Goal: Information Seeking & Learning: Learn about a topic

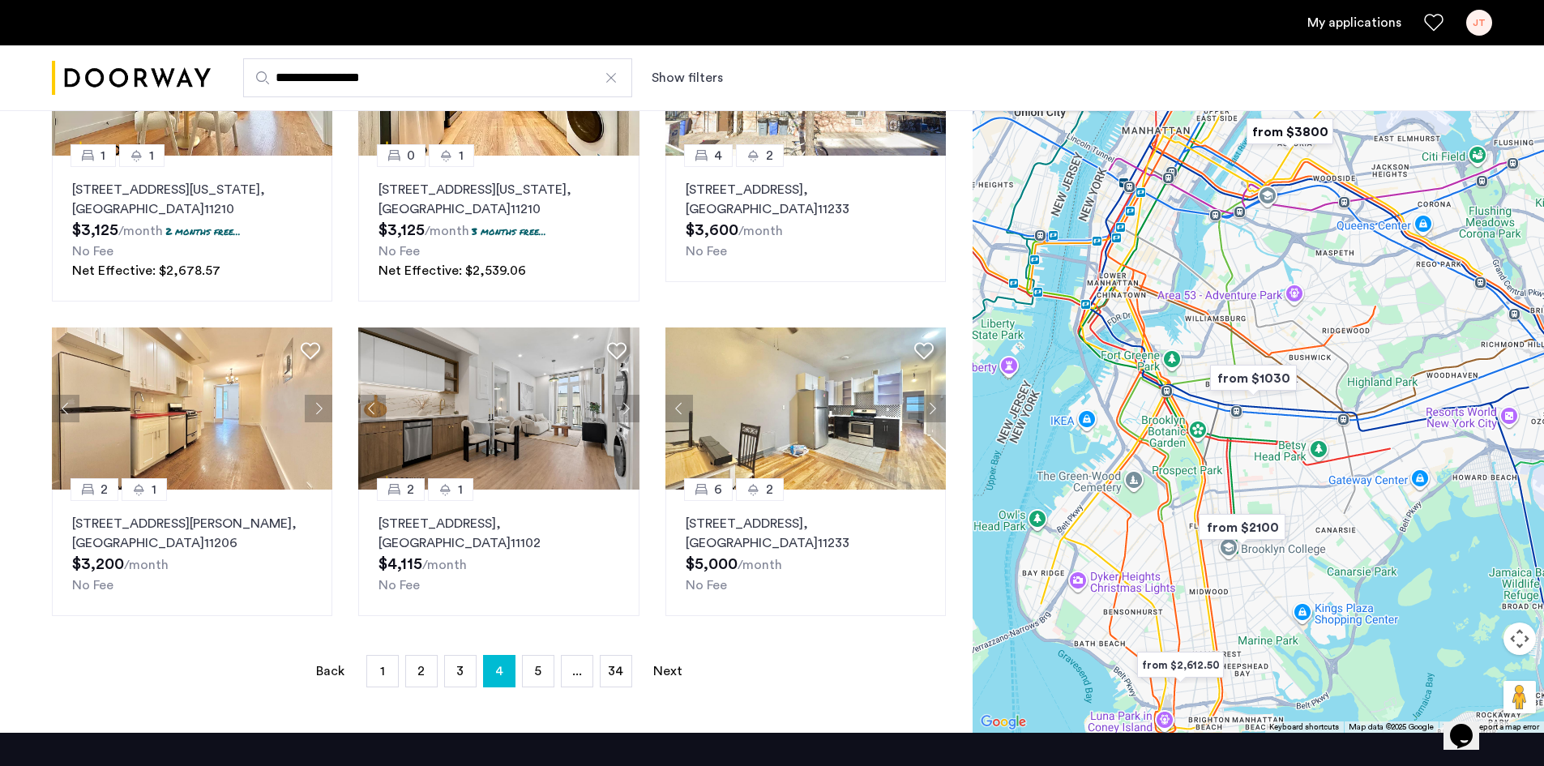
scroll to position [1037, 0]
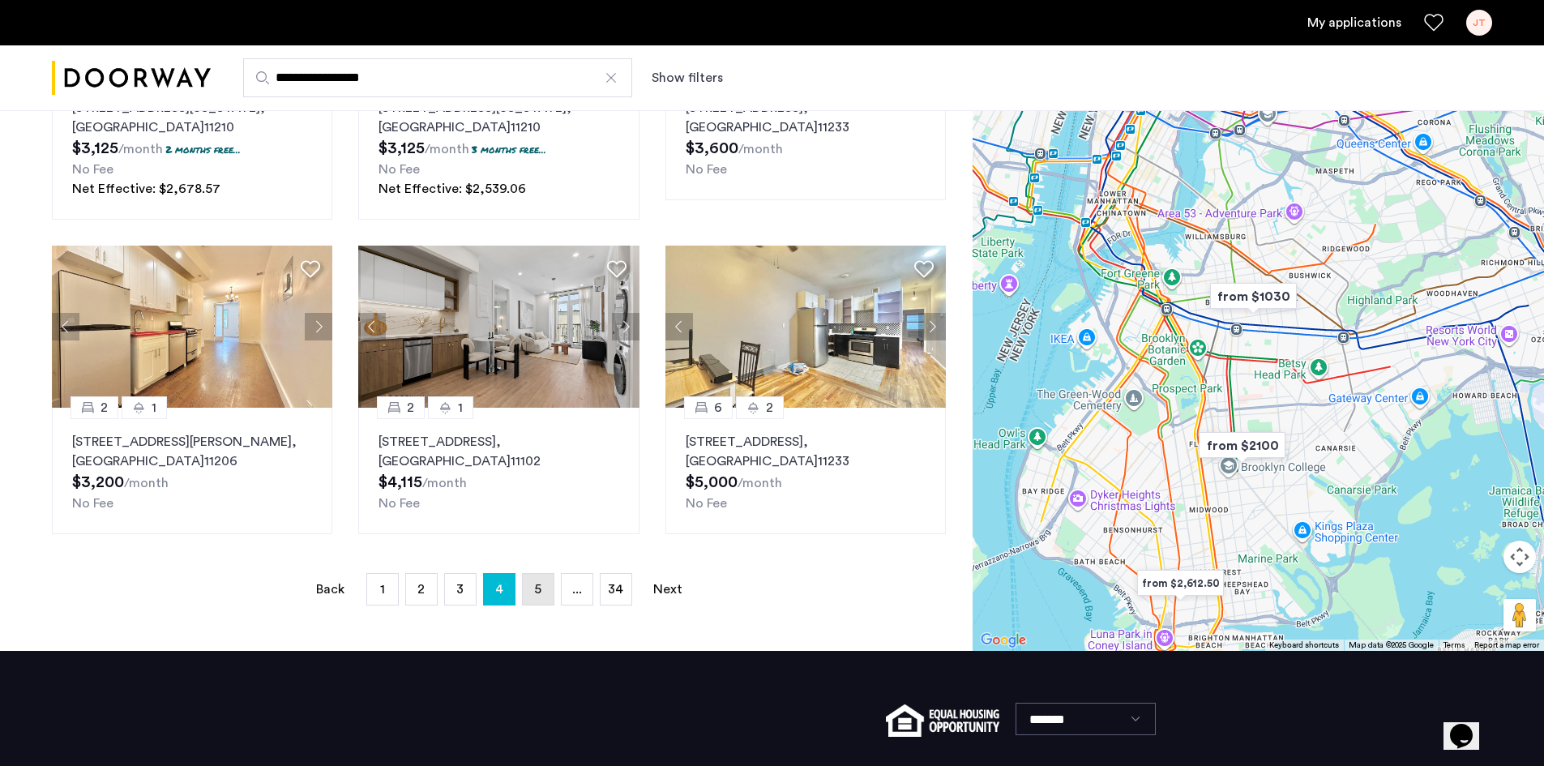
click at [537, 597] on link "page 5" at bounding box center [538, 589] width 31 height 31
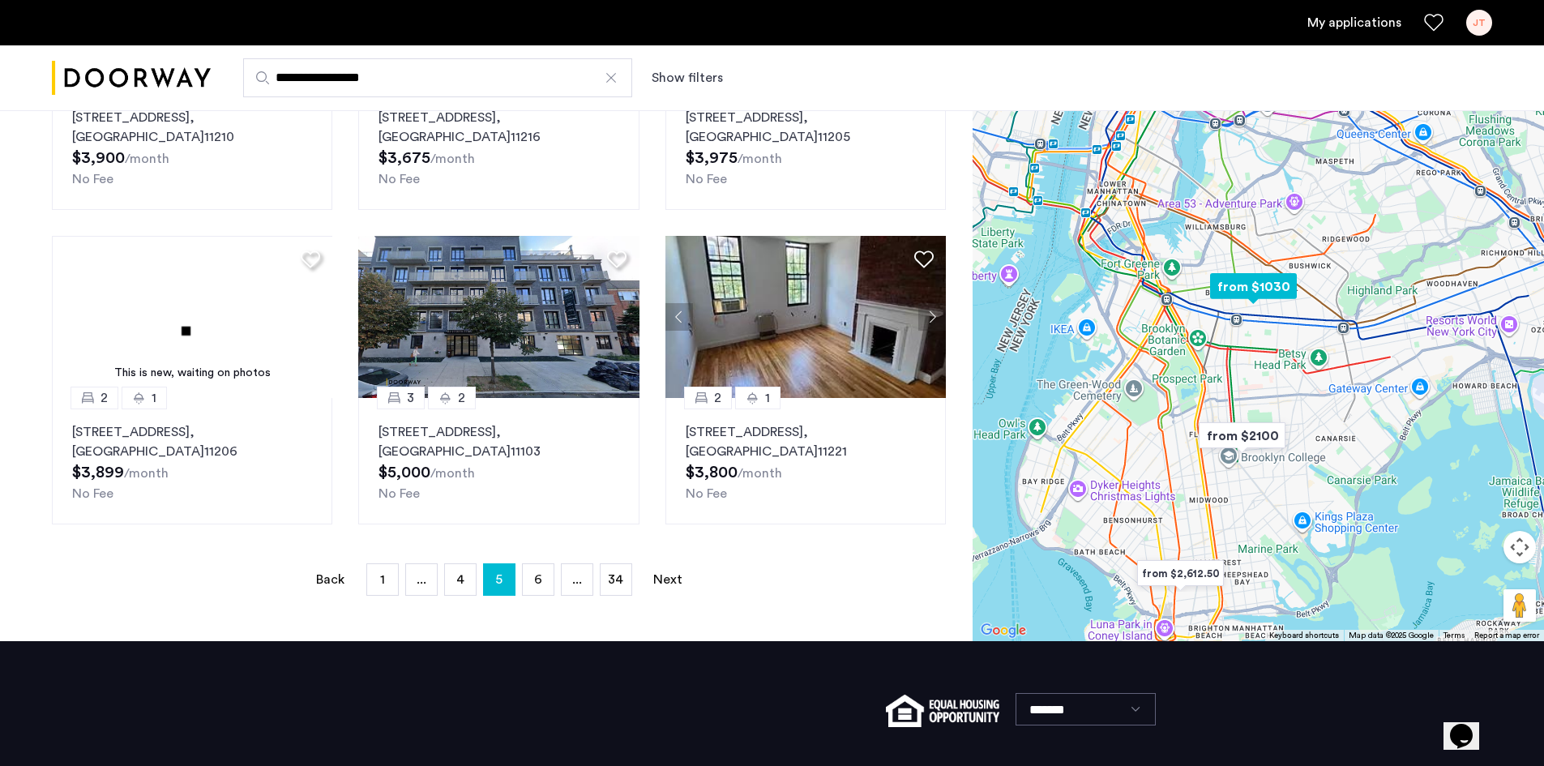
scroll to position [1037, 0]
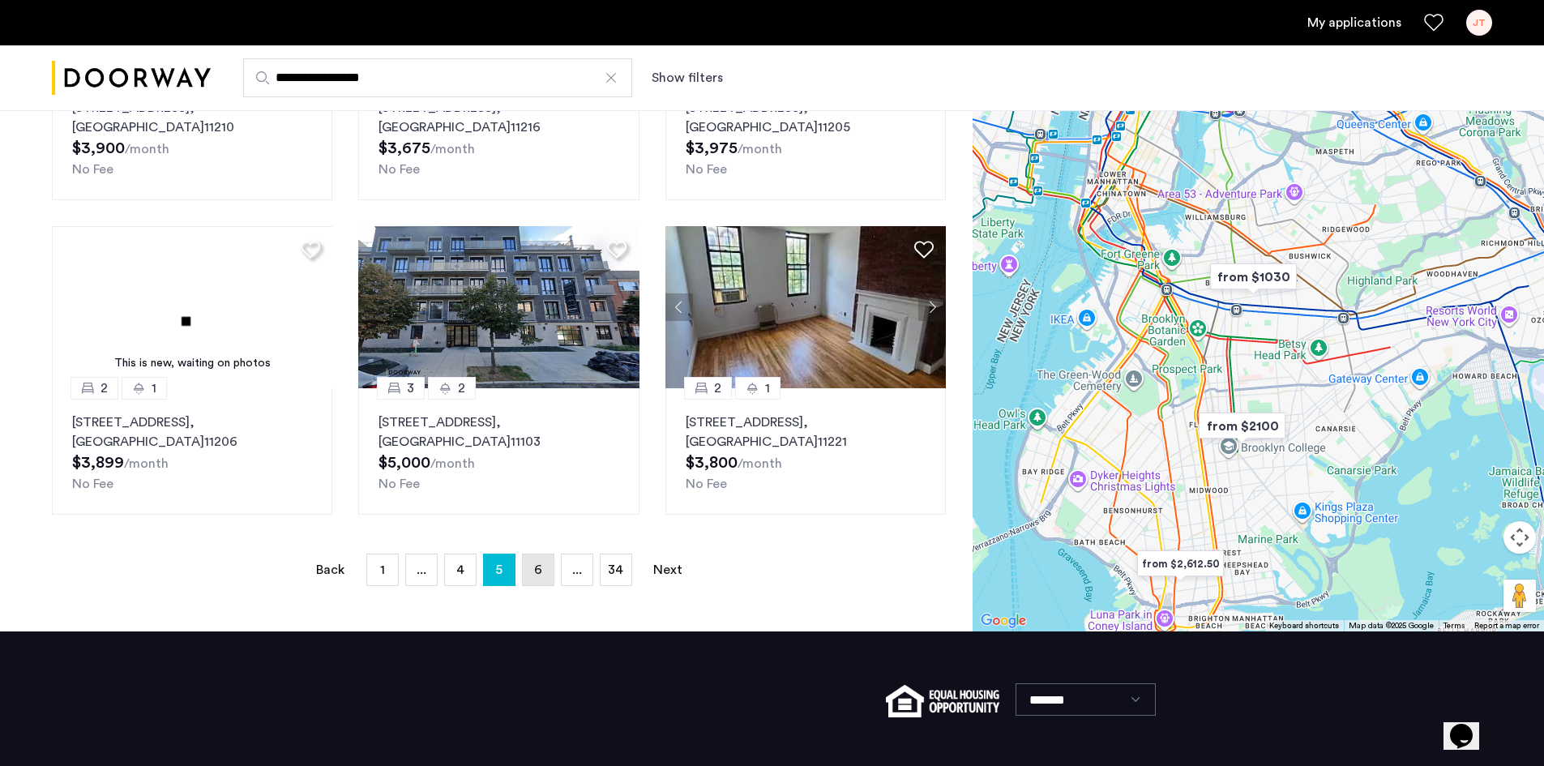
click at [544, 577] on link "page 6" at bounding box center [538, 569] width 31 height 31
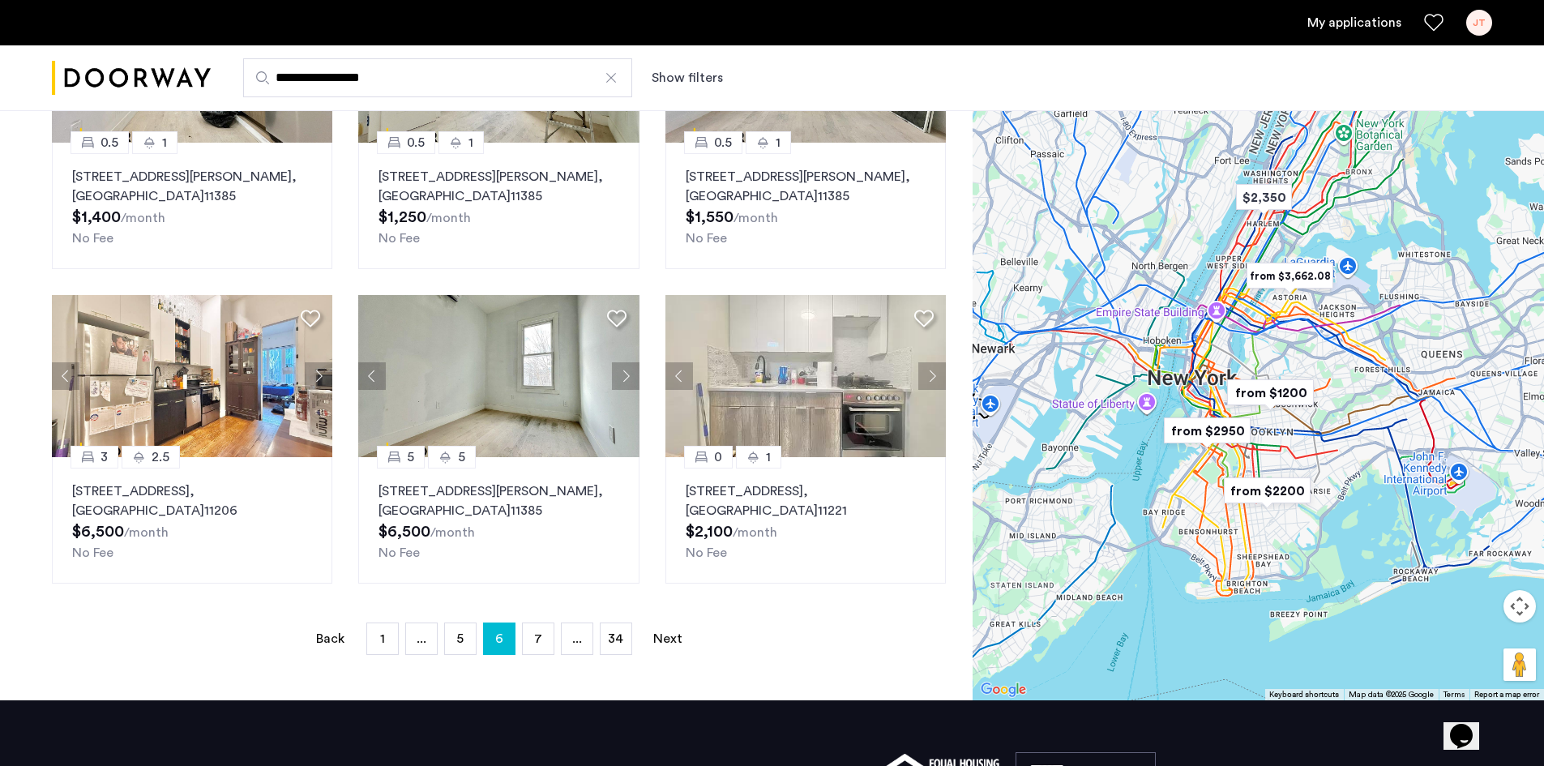
scroll to position [940, 0]
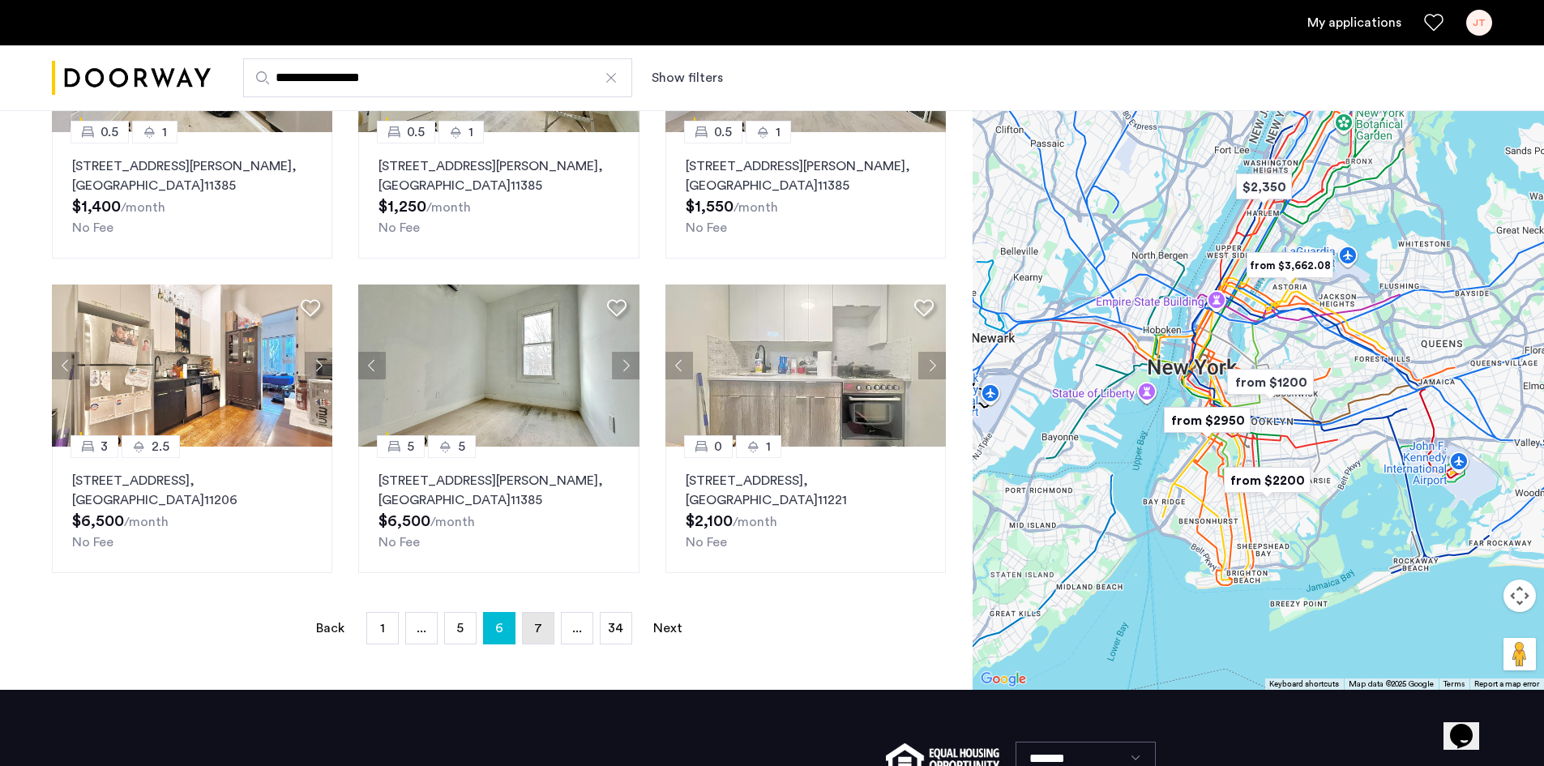
click at [544, 634] on link "page 7" at bounding box center [538, 628] width 31 height 31
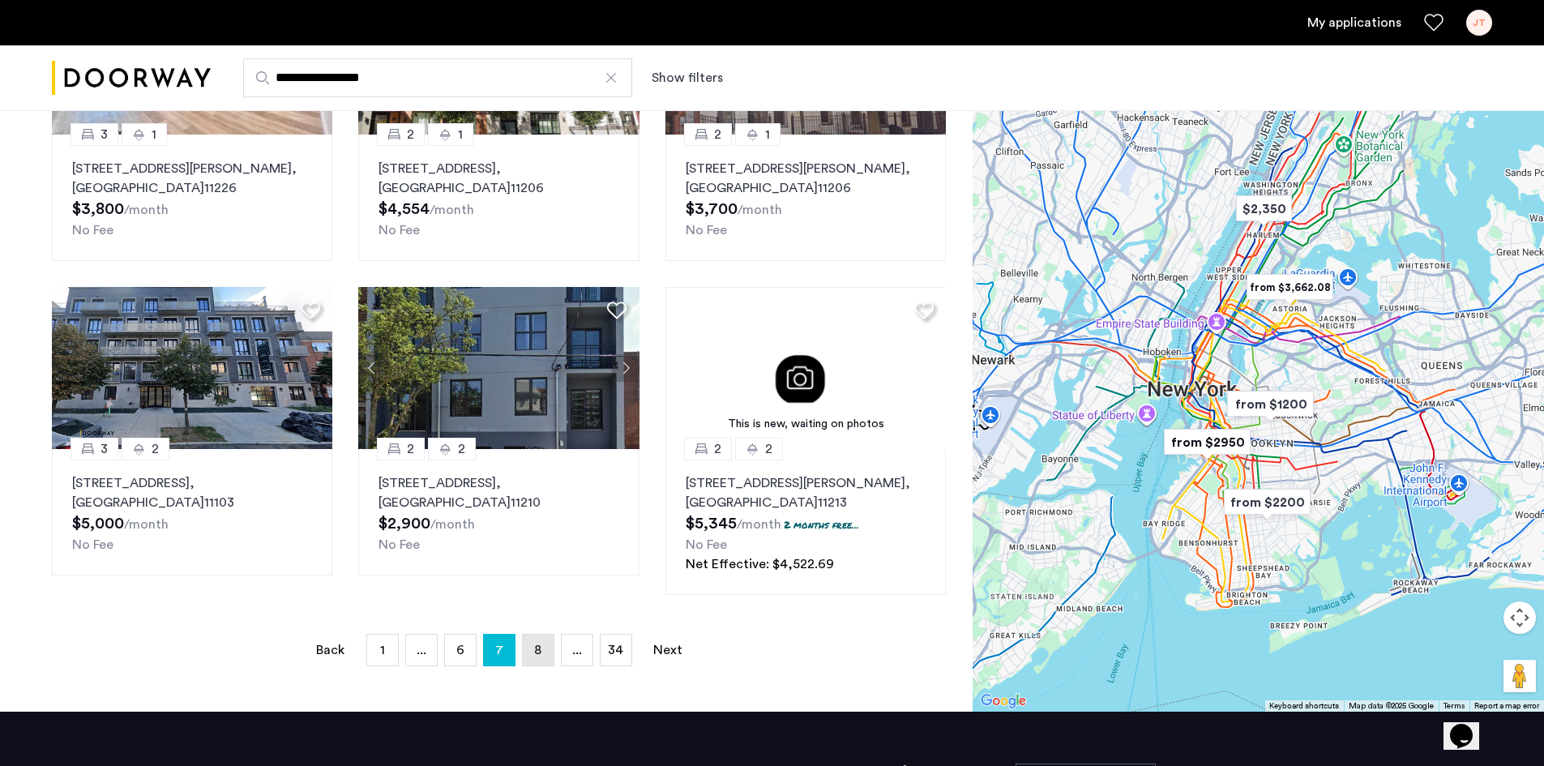
scroll to position [940, 0]
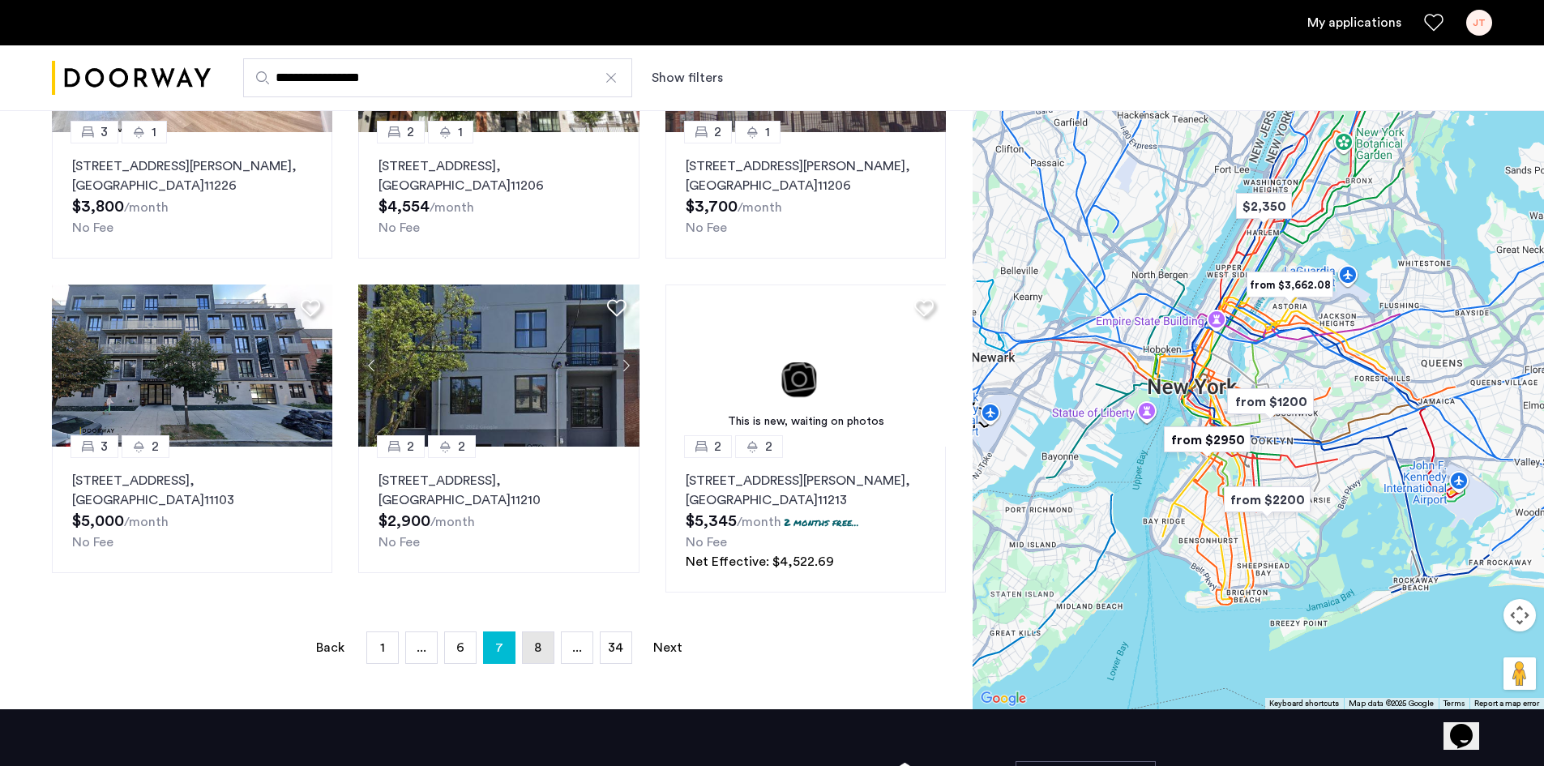
click at [544, 634] on link "page 8" at bounding box center [538, 647] width 31 height 31
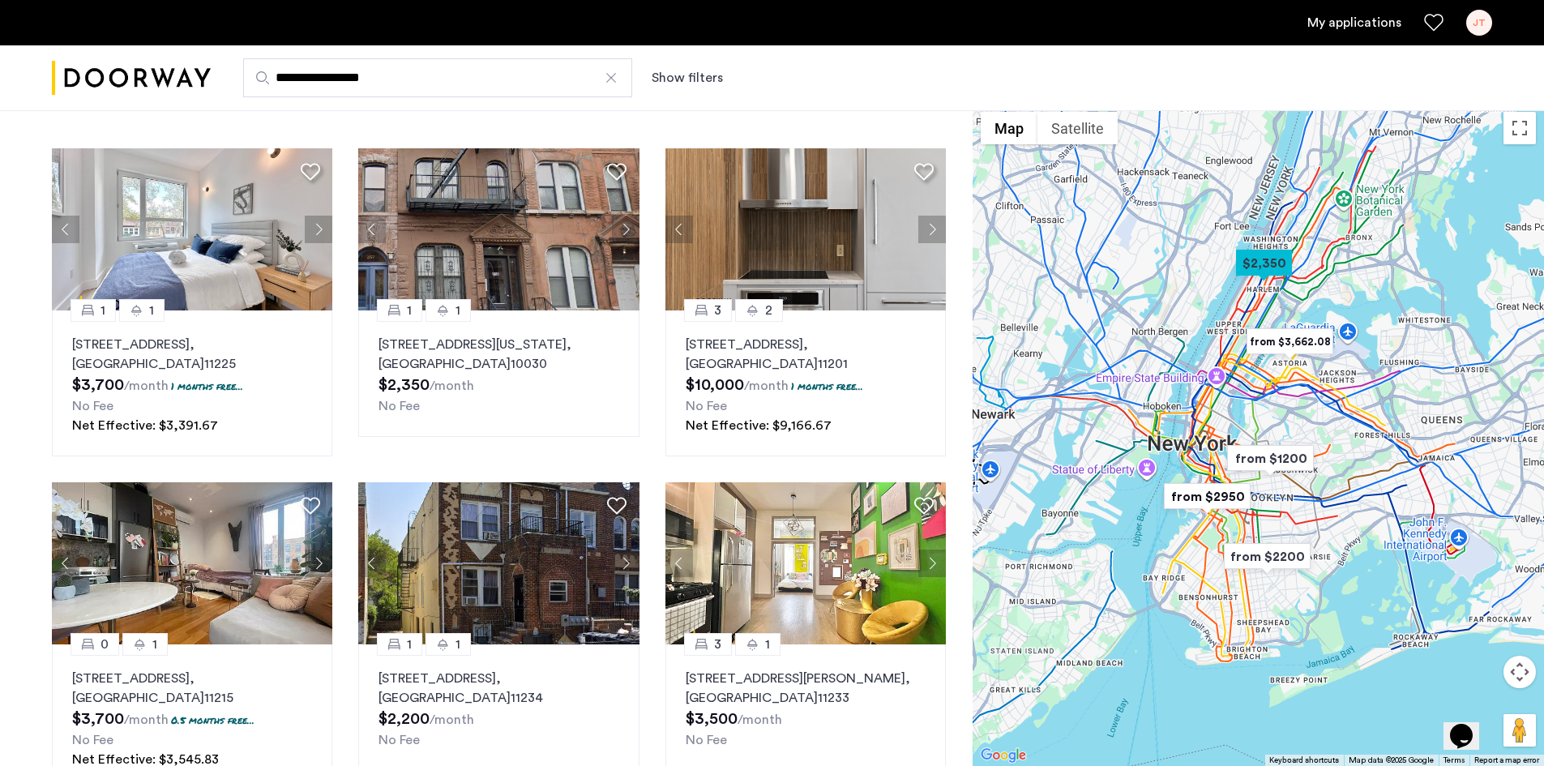
scroll to position [162, 0]
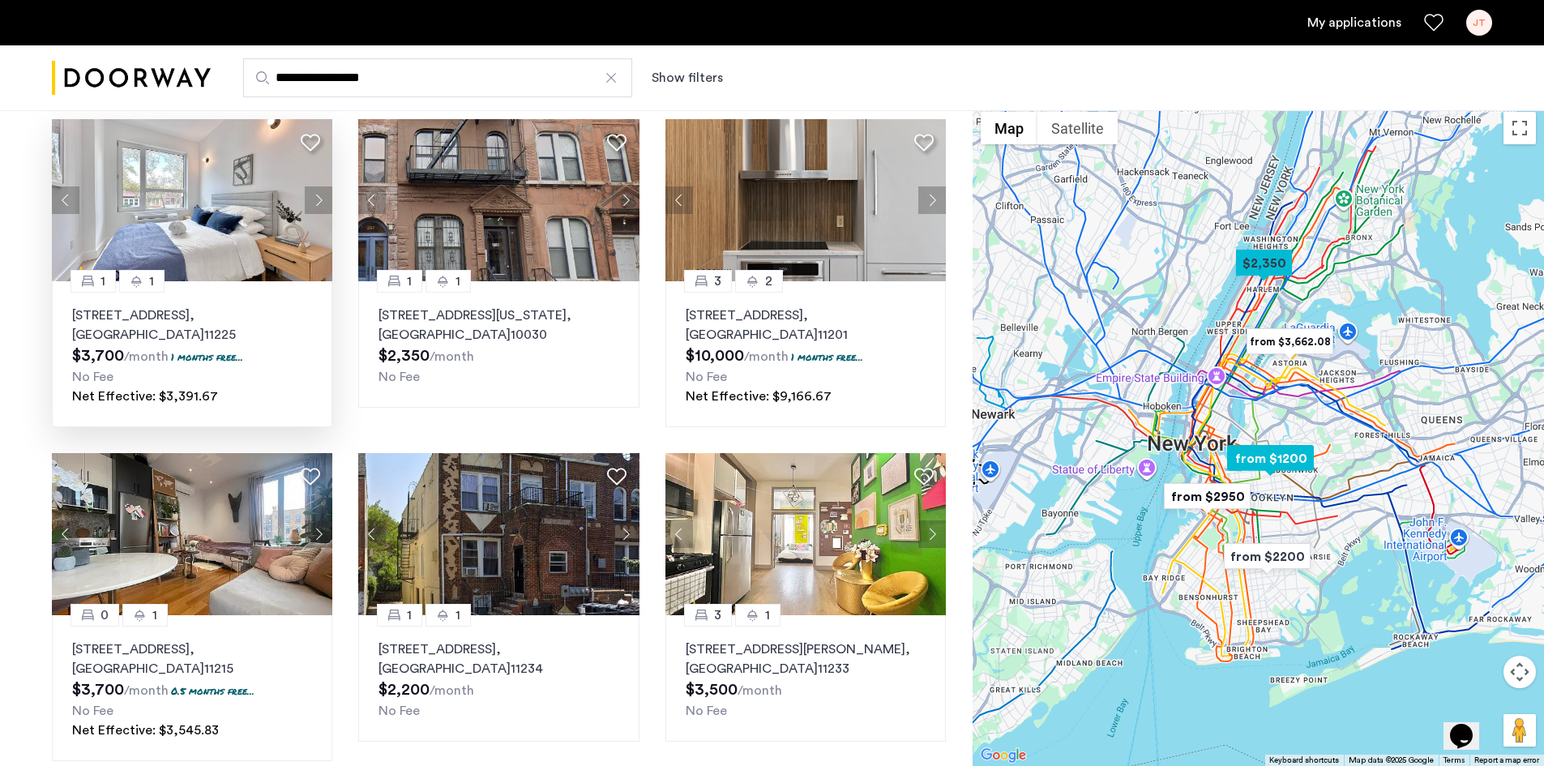
click at [325, 206] on button "Next apartment" at bounding box center [319, 200] width 28 height 28
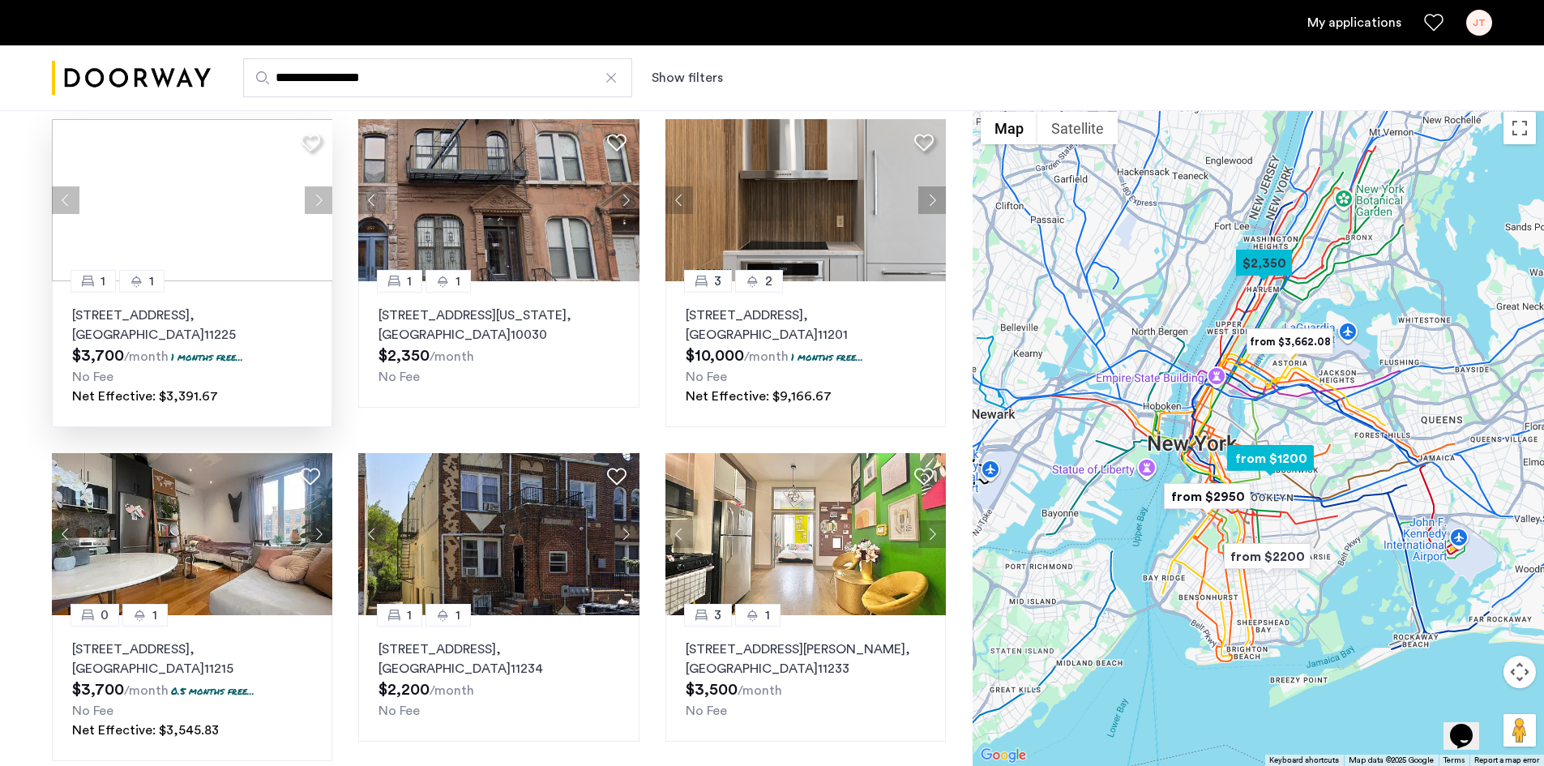
click at [325, 206] on button "Next apartment" at bounding box center [319, 200] width 28 height 28
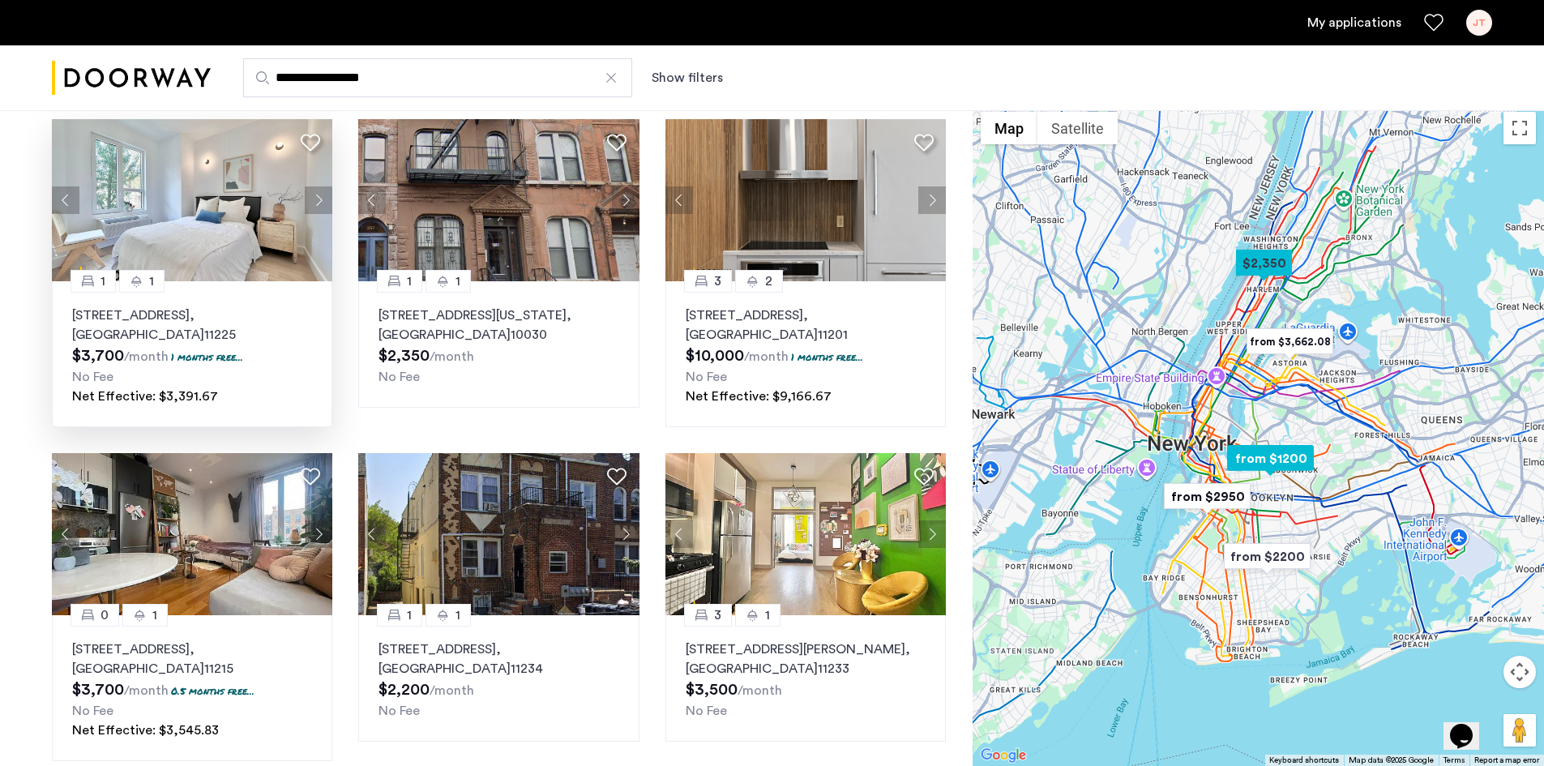
click at [58, 202] on button "Previous apartment" at bounding box center [66, 200] width 28 height 28
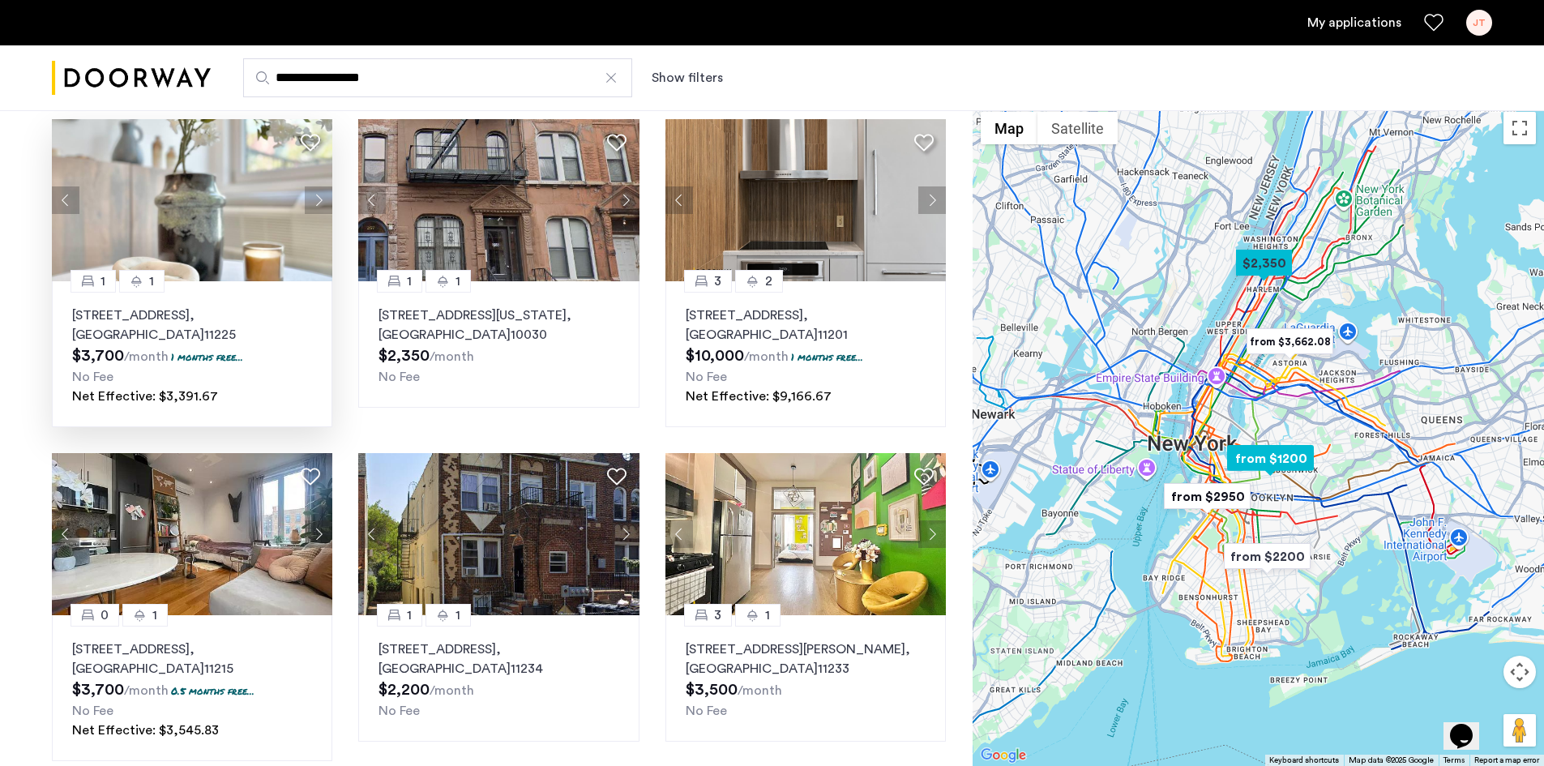
click at [58, 202] on button "Previous apartment" at bounding box center [66, 200] width 28 height 28
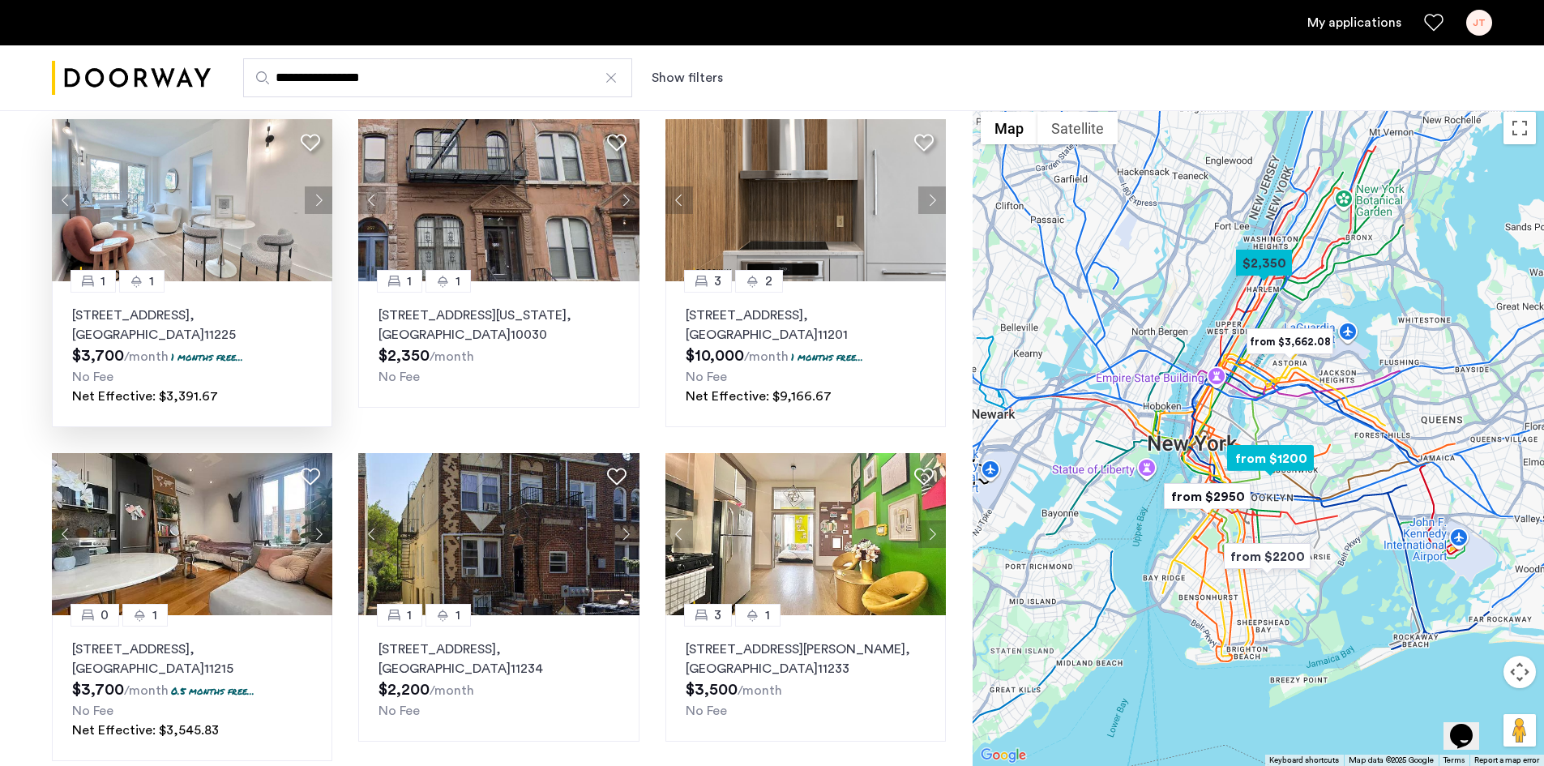
click at [58, 202] on button "Previous apartment" at bounding box center [66, 200] width 28 height 28
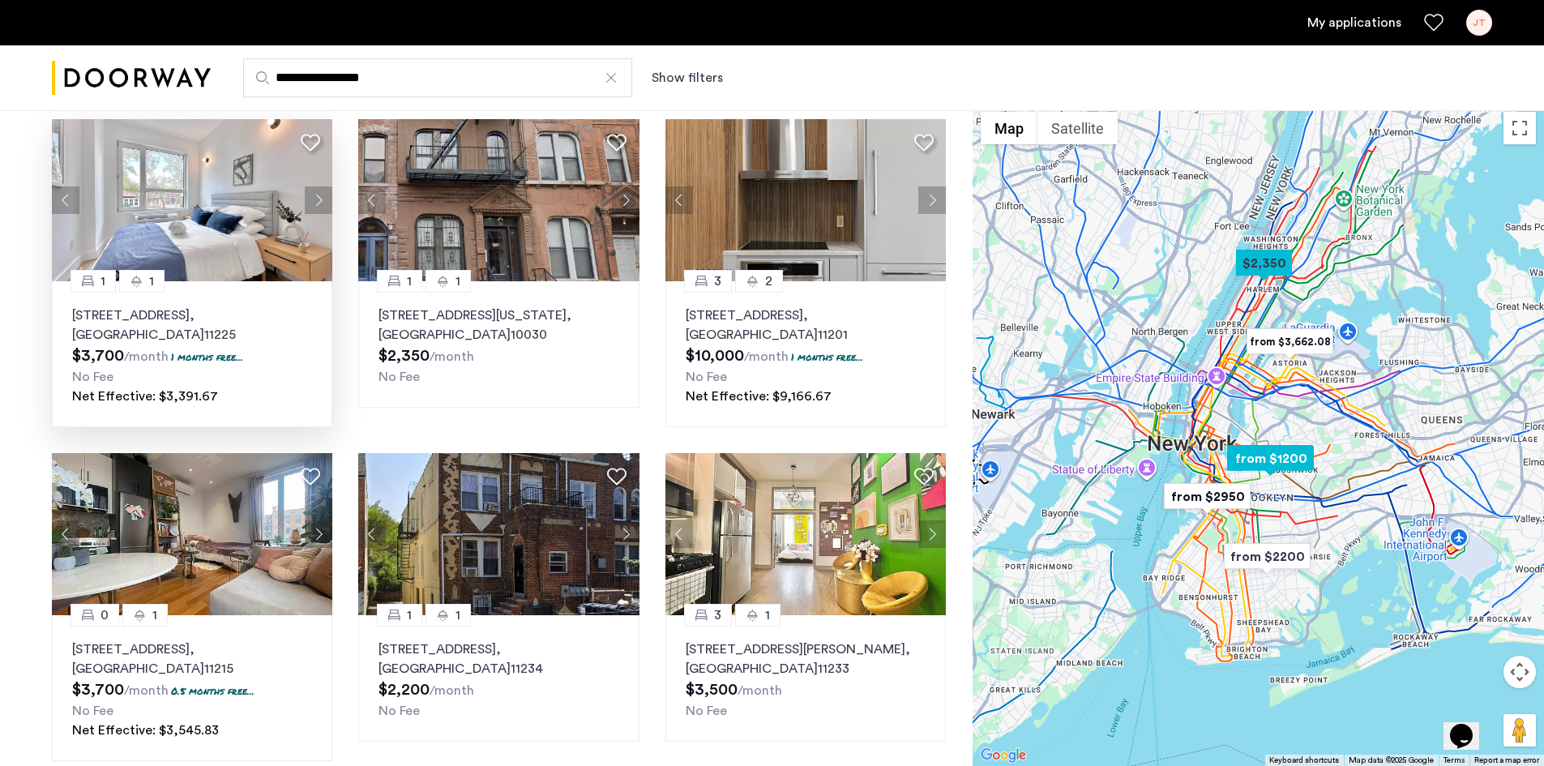
click at [58, 202] on button "Previous apartment" at bounding box center [66, 200] width 28 height 28
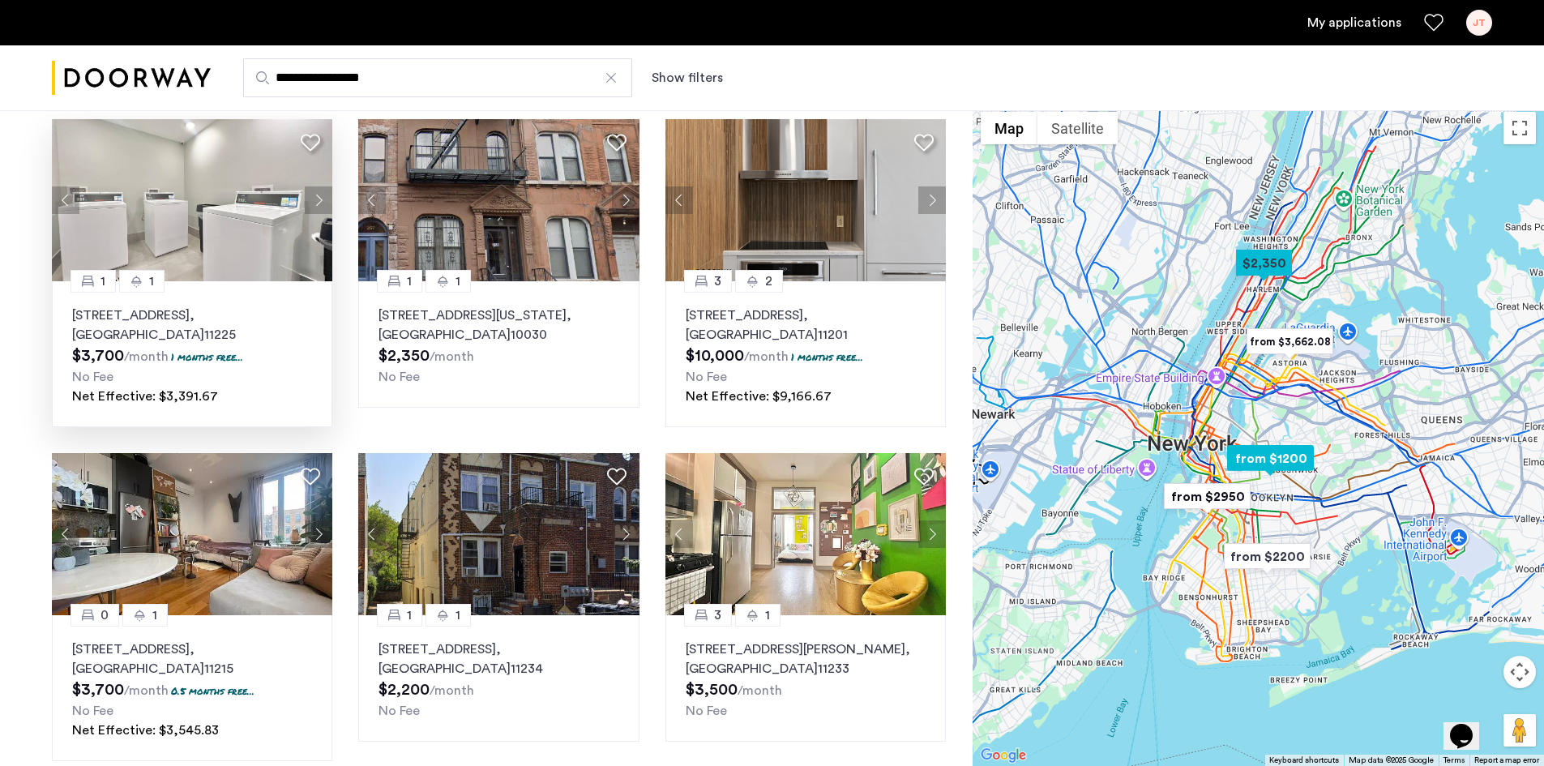
click at [58, 202] on button "Previous apartment" at bounding box center [66, 200] width 28 height 28
